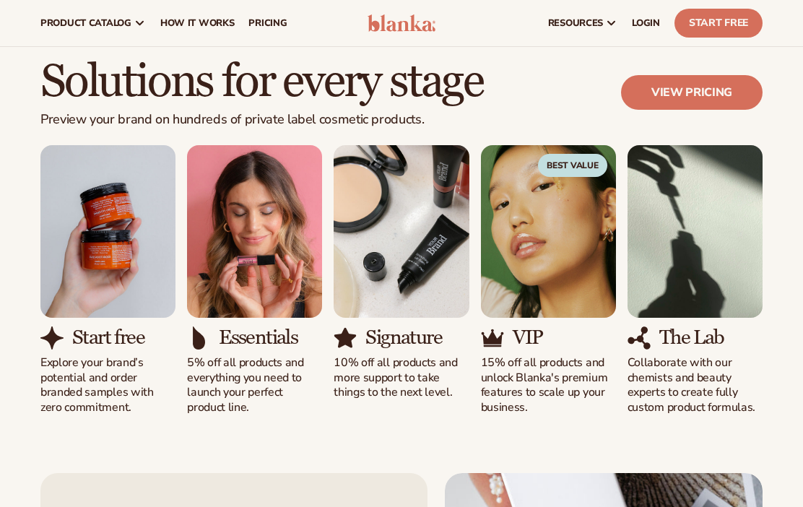
scroll to position [1123, 0]
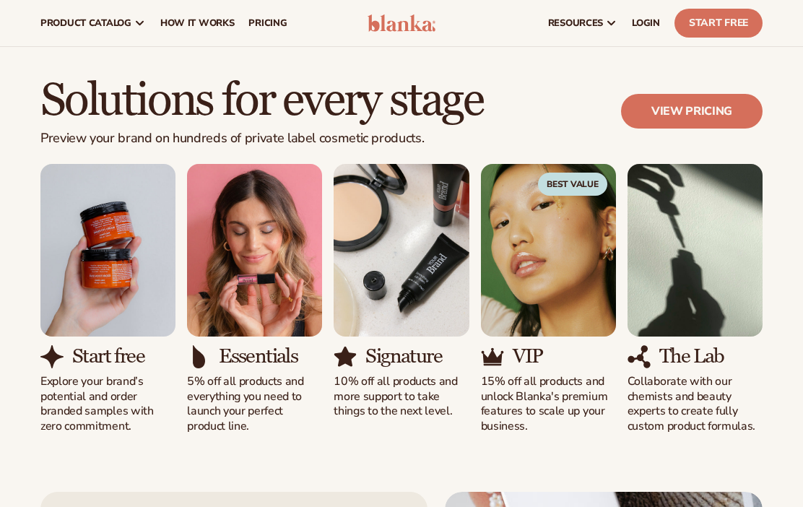
click at [567, 283] on img "4 / 5" at bounding box center [548, 250] width 135 height 173
click at [563, 238] on img "4 / 5" at bounding box center [548, 250] width 135 height 173
click at [554, 312] on img "4 / 5" at bounding box center [548, 250] width 135 height 173
click at [722, 108] on link "View pricing" at bounding box center [692, 111] width 142 height 35
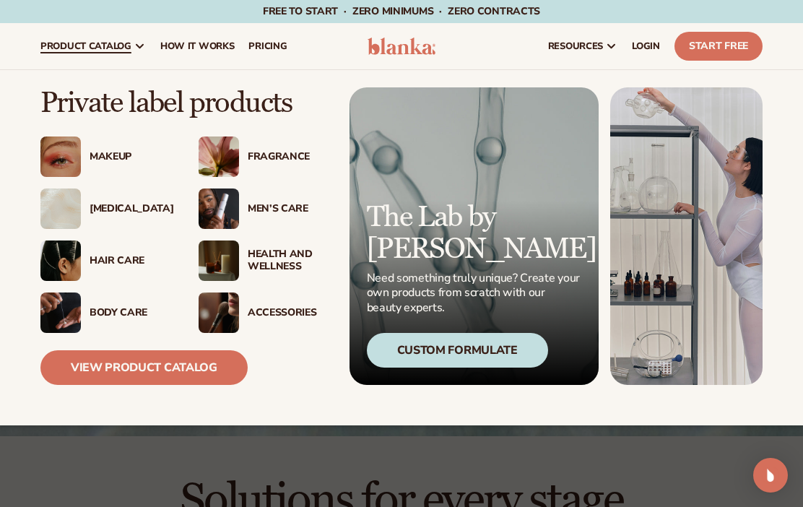
click at [722, 464] on div "Solutions for every stage" at bounding box center [401, 480] width 803 height 89
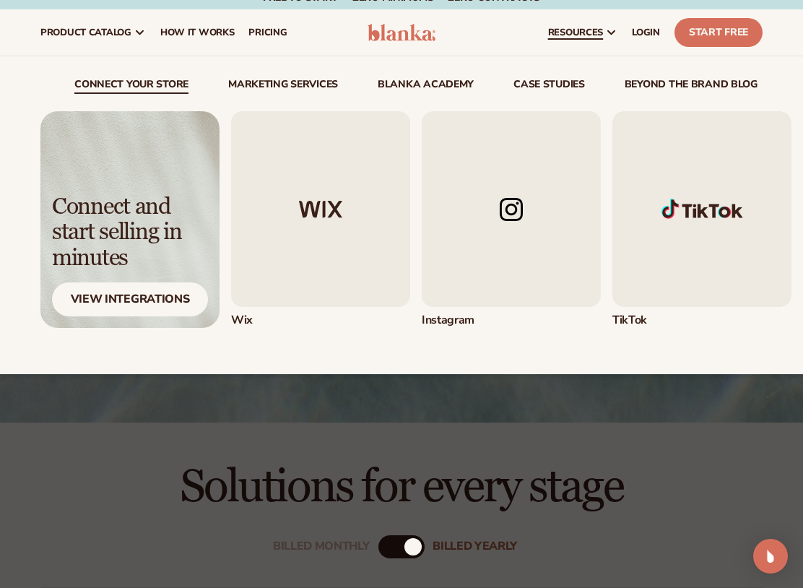
scroll to position [14, 0]
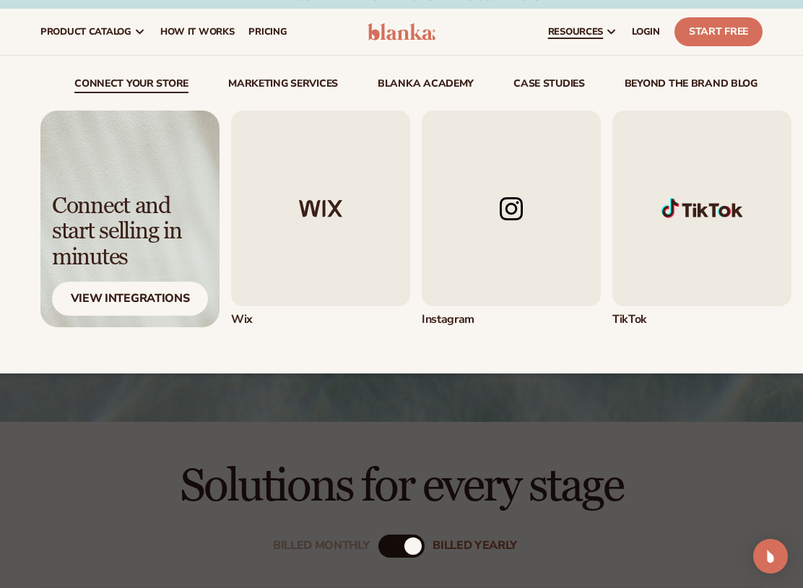
click at [498, 238] on img "4 / 5" at bounding box center [511, 209] width 179 height 196
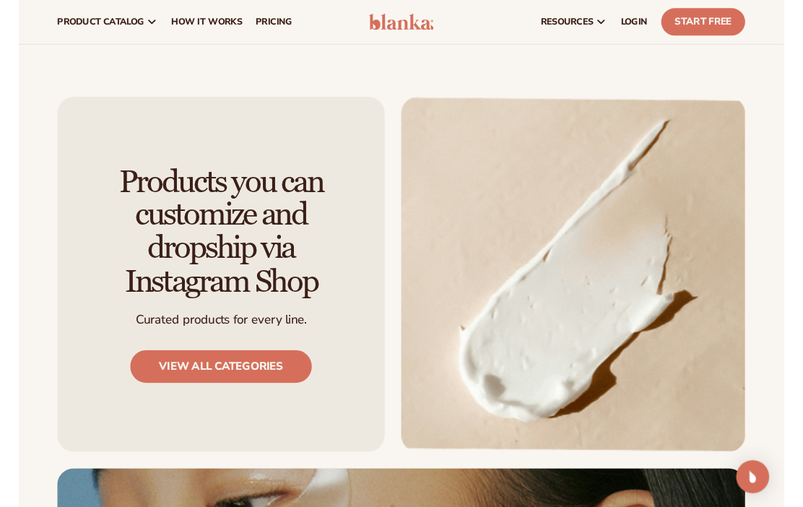
scroll to position [2057, 0]
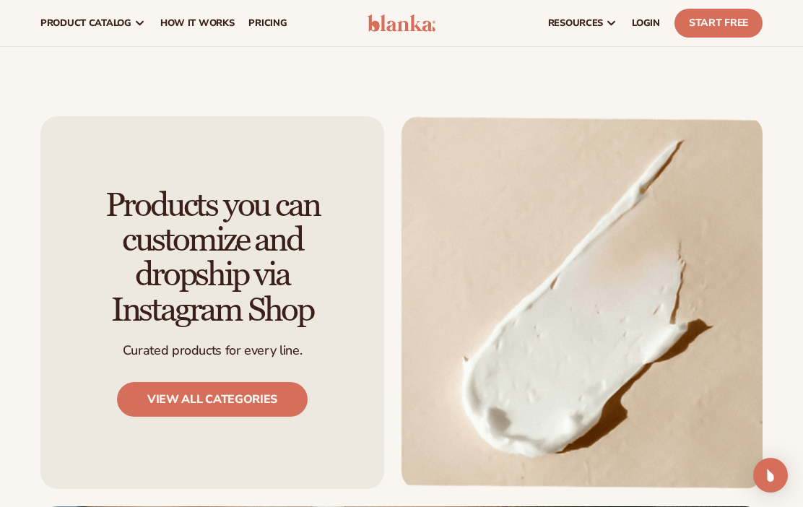
click at [256, 382] on link "View all categories" at bounding box center [212, 399] width 191 height 35
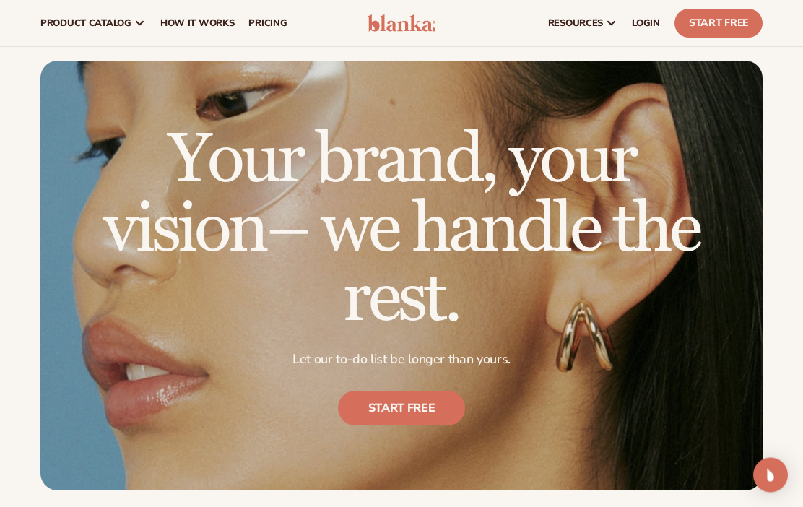
scroll to position [2085, 0]
click at [644, 20] on span "LOGIN" at bounding box center [646, 23] width 28 height 12
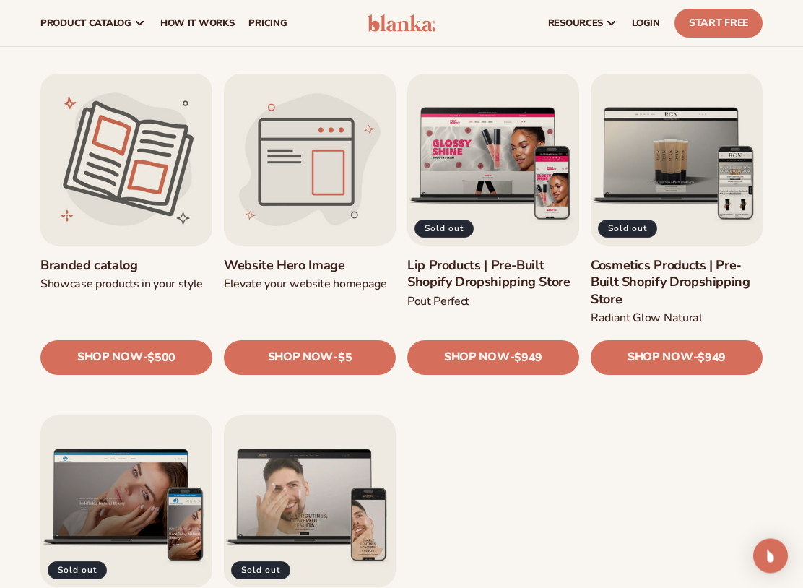
scroll to position [1346, 0]
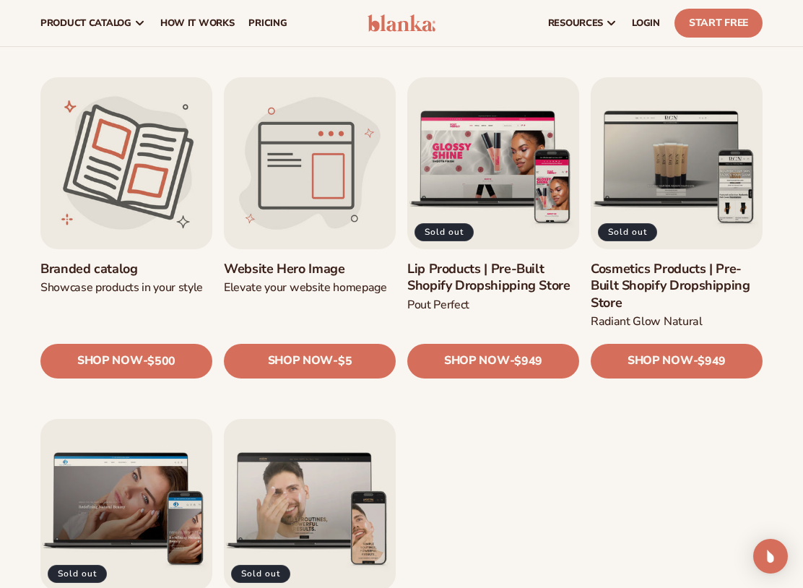
click at [472, 261] on link "Lip Products | Pre-Built Shopify Dropshipping Store" at bounding box center [493, 278] width 172 height 34
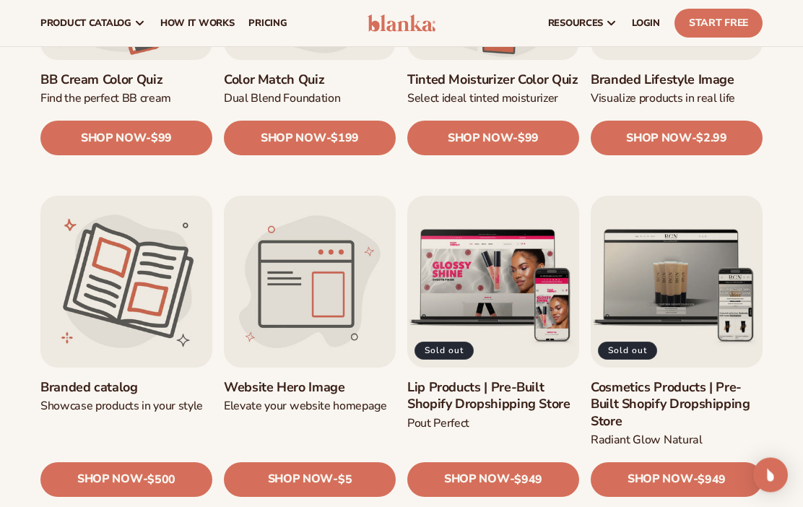
scroll to position [1224, 0]
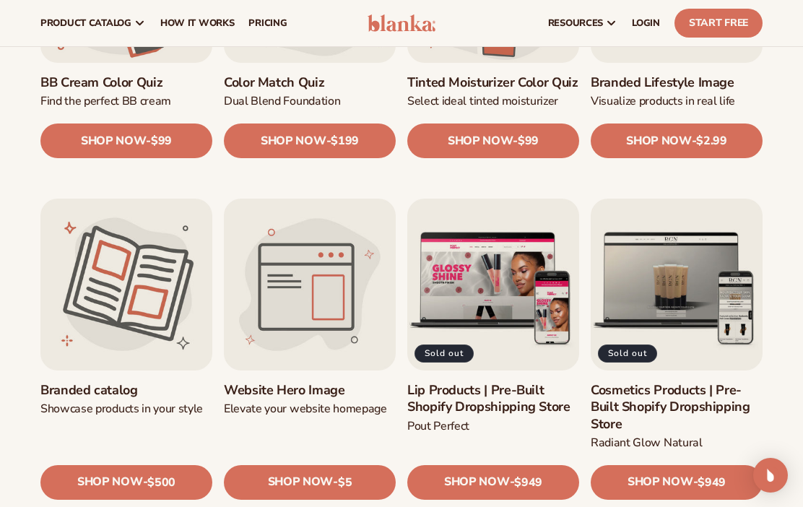
click at [269, 382] on link "Website Hero Image" at bounding box center [310, 390] width 172 height 17
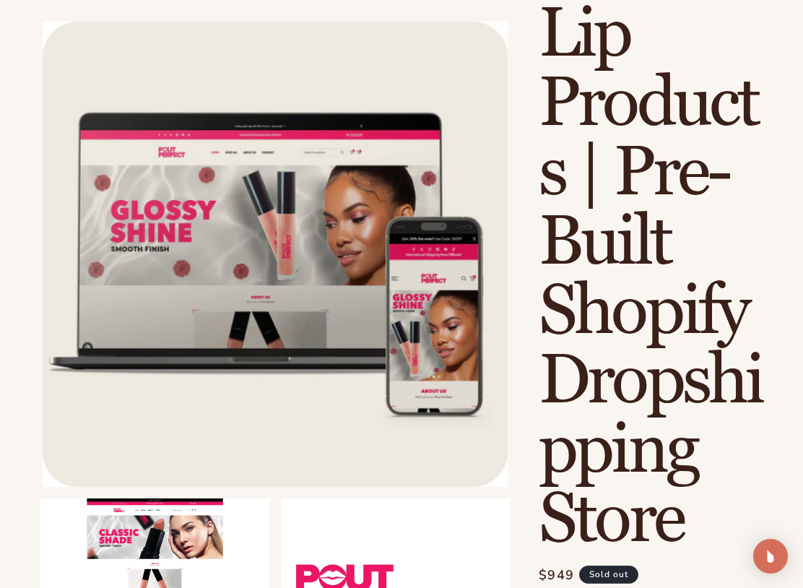
click at [43, 487] on button "Open media 1 in modal" at bounding box center [43, 487] width 0 height 0
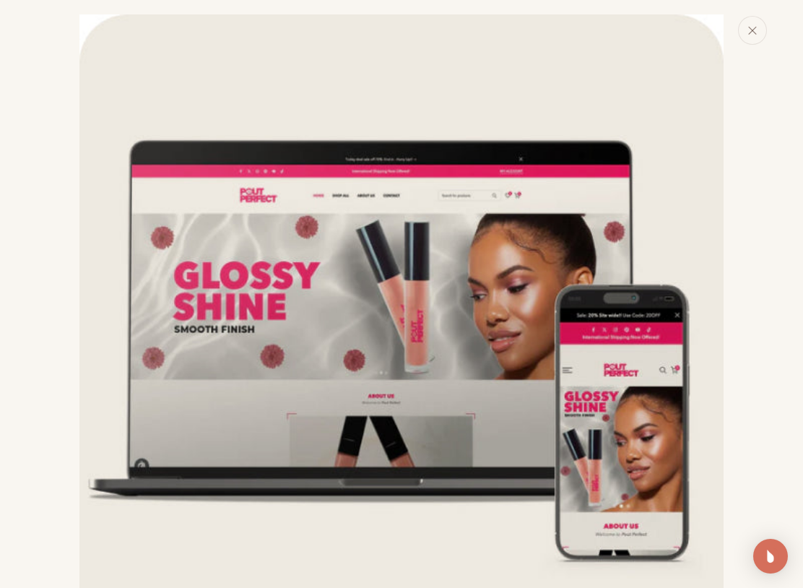
click at [750, 27] on icon "Close" at bounding box center [753, 30] width 10 height 10
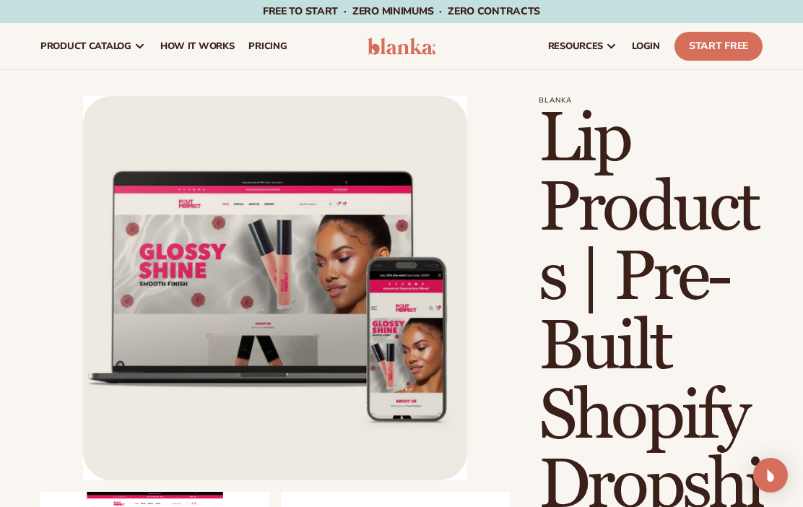
click at [83, 480] on button "Open media 1 in modal" at bounding box center [83, 480] width 0 height 0
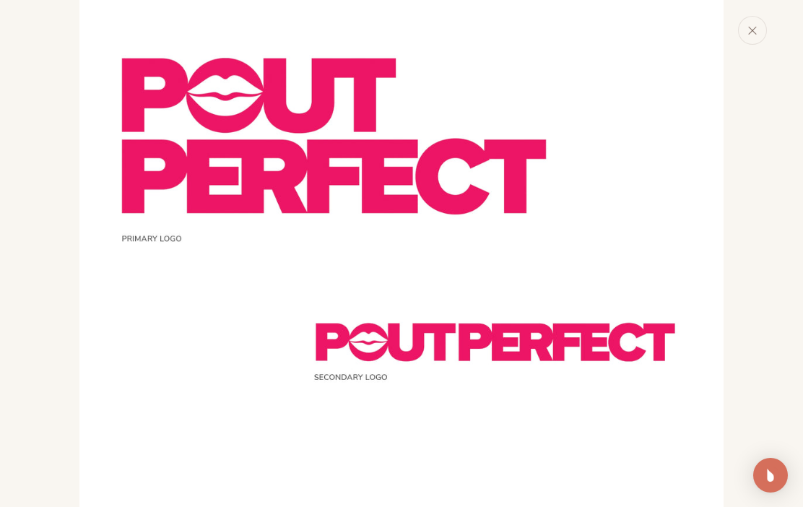
scroll to position [1453, 0]
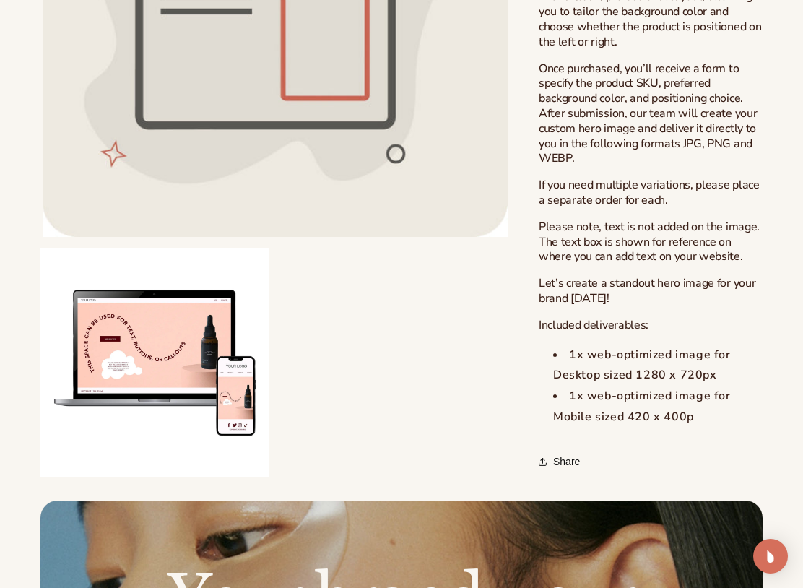
scroll to position [661, 0]
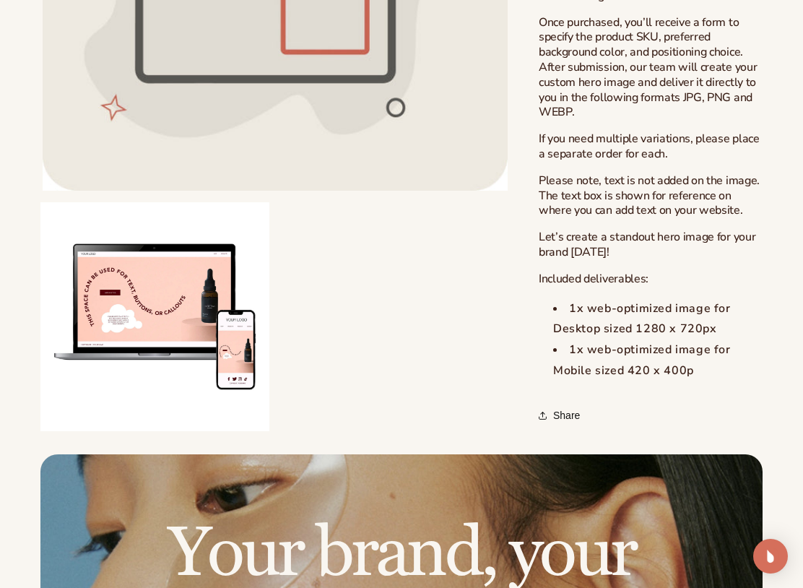
click at [40, 431] on button "Open media 2 in modal" at bounding box center [40, 431] width 0 height 0
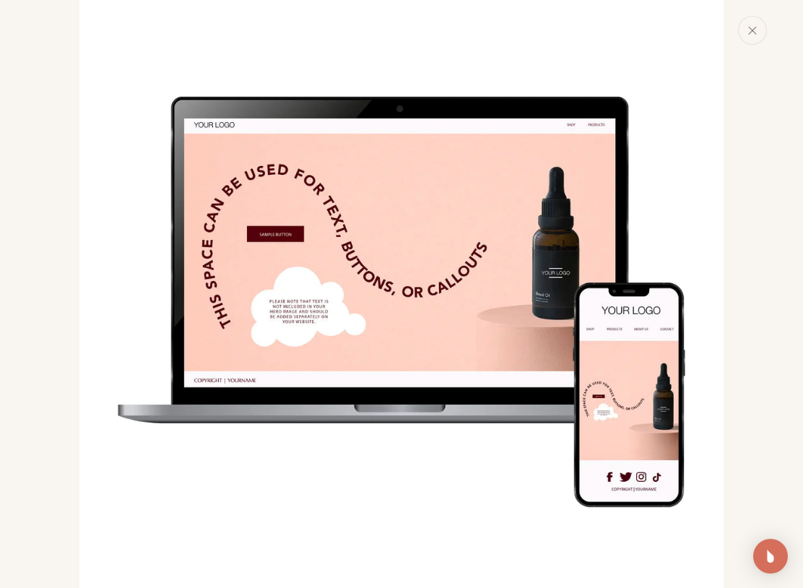
scroll to position [688, 0]
